Goal: Task Accomplishment & Management: Use online tool/utility

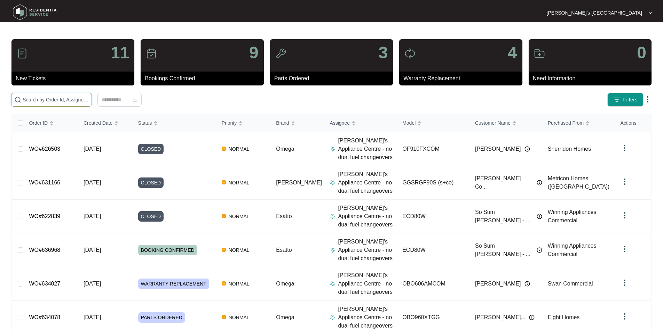
click at [67, 96] on input "text" at bounding box center [56, 100] width 66 height 8
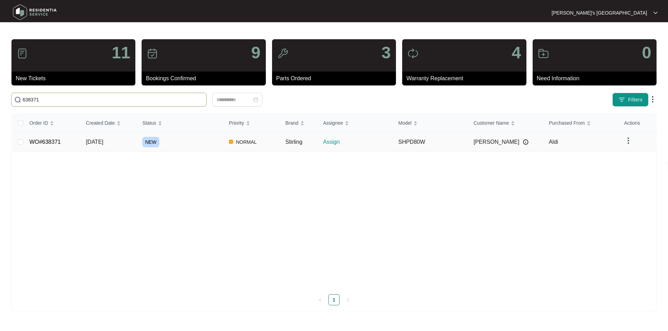
type input "638371"
click at [46, 143] on link "WO#638371" at bounding box center [45, 142] width 31 height 6
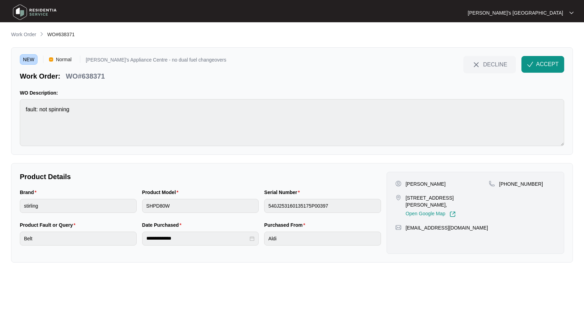
click at [414, 185] on p "[PERSON_NAME]" at bounding box center [426, 183] width 40 height 7
copy p "[PERSON_NAME]"
click at [526, 185] on p "[PHONE_NUMBER]" at bounding box center [521, 183] width 44 height 7
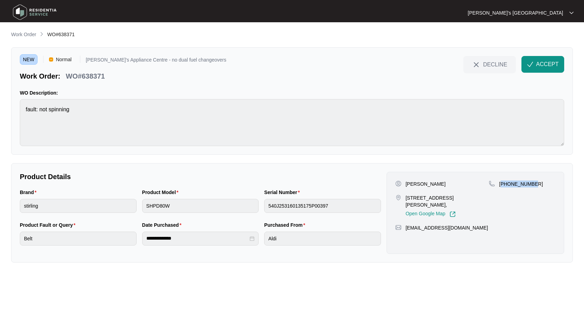
click at [526, 185] on p "[PHONE_NUMBER]" at bounding box center [521, 183] width 44 height 7
copy p "61431590390"
drag, startPoint x: 406, startPoint y: 197, endPoint x: 437, endPoint y: 197, distance: 30.6
click at [437, 197] on p "[STREET_ADDRESS][PERSON_NAME]," at bounding box center [447, 201] width 83 height 14
copy p "[STREET_ADDRESS][PERSON_NAME]"
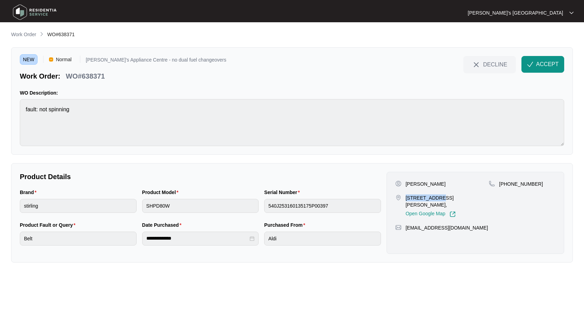
click at [425, 185] on p "[PERSON_NAME]" at bounding box center [426, 183] width 40 height 7
copy p "[PERSON_NAME]"
click at [89, 77] on p "WO#638371" at bounding box center [85, 76] width 39 height 10
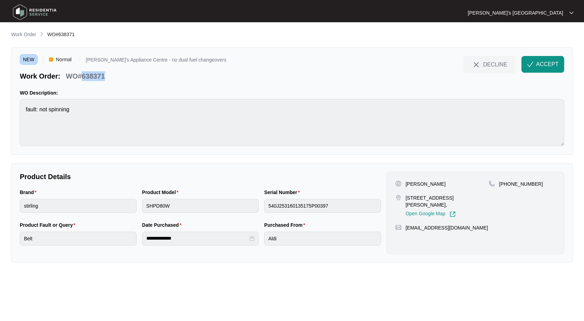
copy p "638371"
click at [543, 65] on span "ACCEPT" at bounding box center [547, 64] width 23 height 8
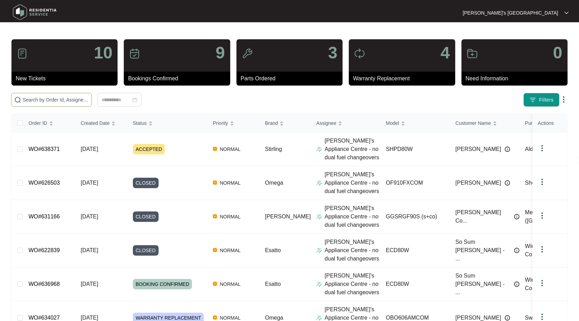
click at [50, 101] on input "text" at bounding box center [56, 100] width 66 height 8
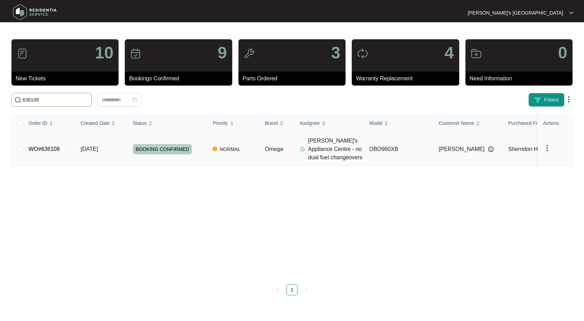
type input "636108"
click at [49, 151] on link "WO#636108" at bounding box center [44, 149] width 31 height 6
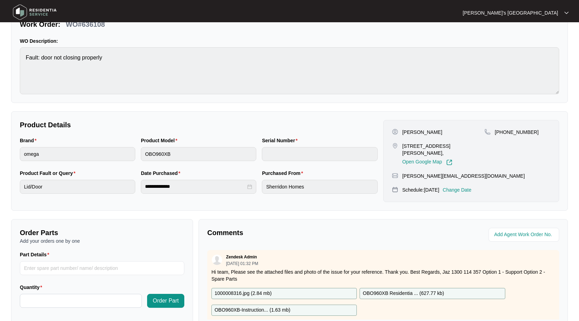
scroll to position [139, 0]
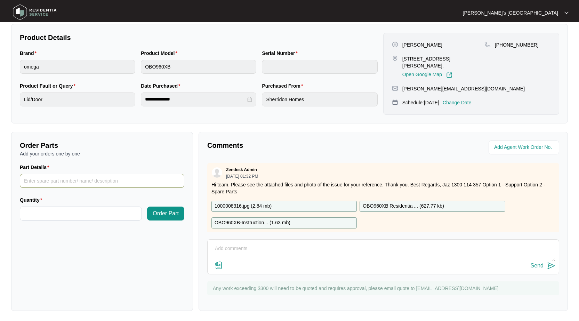
click at [114, 183] on input "Part Details" at bounding box center [102, 181] width 164 height 14
paste input "SP14046"
type input "SP14046 hinge"
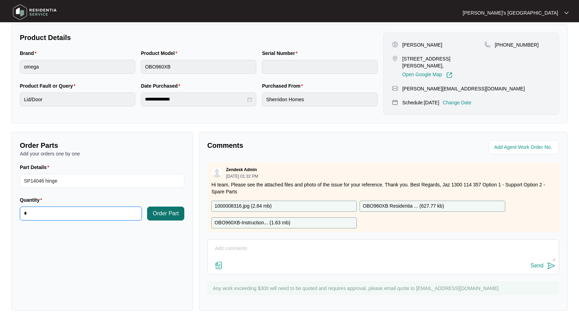
type input "*"
click at [169, 211] on span "Order Part" at bounding box center [166, 213] width 26 height 8
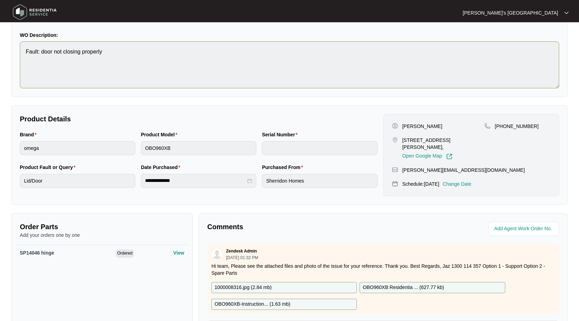
scroll to position [0, 0]
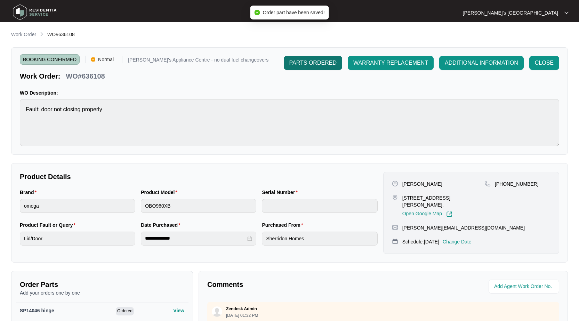
click at [316, 57] on button "PARTS ORDERED" at bounding box center [313, 63] width 58 height 14
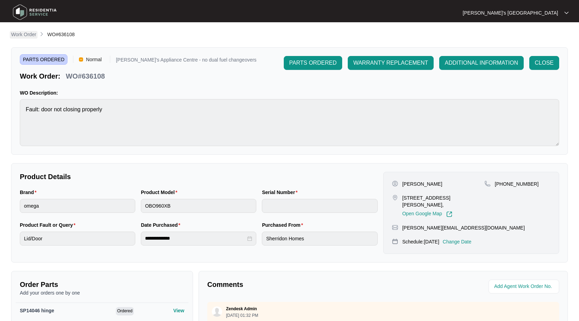
click at [28, 37] on p "Work Order" at bounding box center [23, 34] width 25 height 7
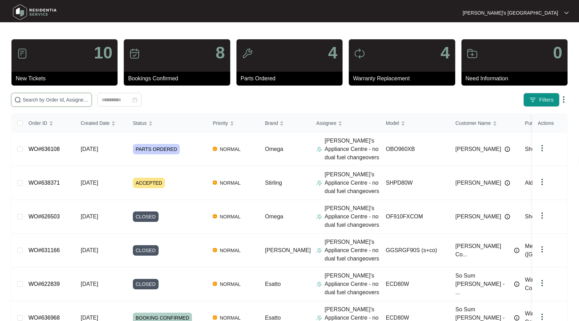
click at [61, 102] on input "text" at bounding box center [56, 100] width 66 height 8
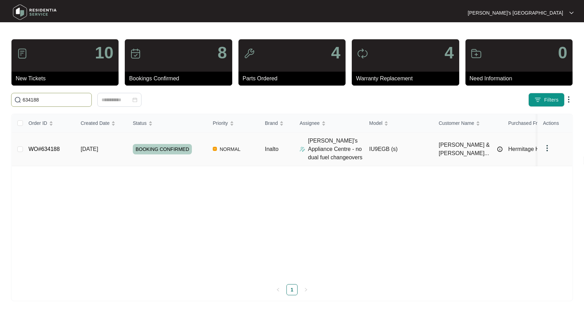
type input "634188"
click at [49, 148] on link "WO#634188" at bounding box center [44, 149] width 31 height 6
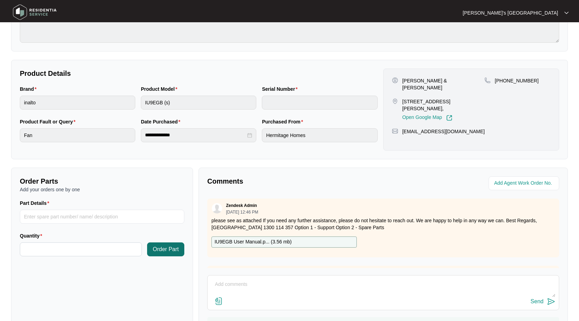
scroll to position [104, 0]
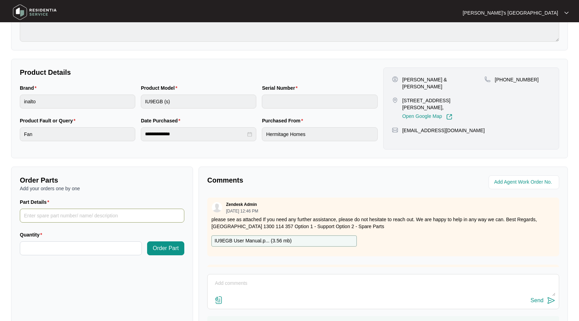
drag, startPoint x: 90, startPoint y: 218, endPoint x: 92, endPoint y: 215, distance: 3.8
click at [90, 218] on input "Part Details" at bounding box center [102, 216] width 164 height 14
paste input "SP13963"
type input "SP13963 left moto"
type input "*"
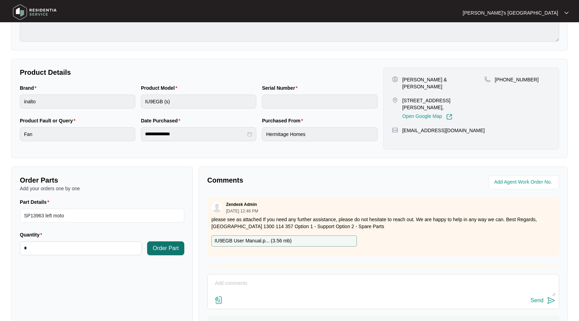
click at [160, 248] on span "Order Part" at bounding box center [166, 248] width 26 height 8
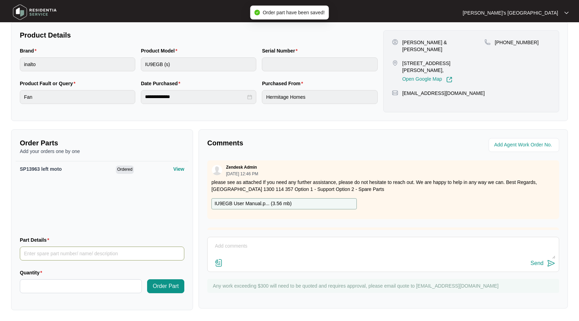
scroll to position [142, 0]
click at [70, 255] on input "Part Details" at bounding box center [102, 253] width 164 height 14
paste input "SP10009"
type input "SP10009 right motor"
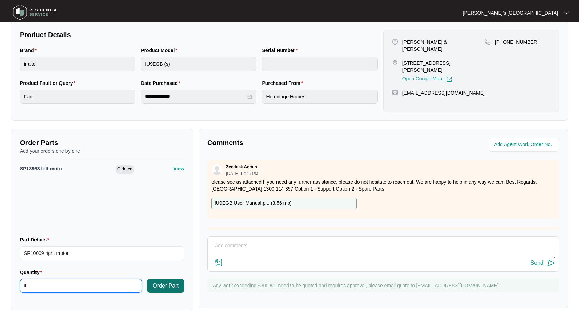
type input "*"
click at [159, 291] on button "Order Part" at bounding box center [165, 286] width 37 height 14
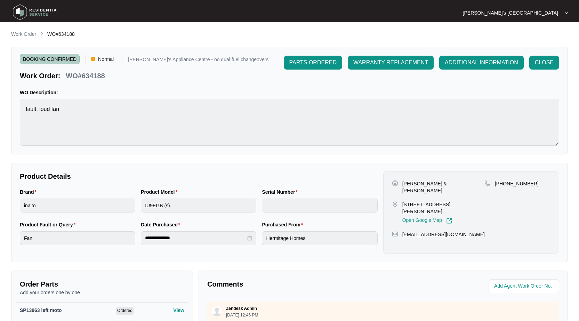
scroll to position [0, 0]
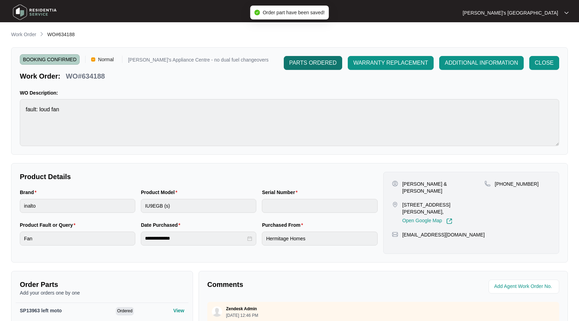
click at [322, 65] on span "PARTS ORDERED" at bounding box center [312, 63] width 47 height 8
